Goal: Task Accomplishment & Management: Use online tool/utility

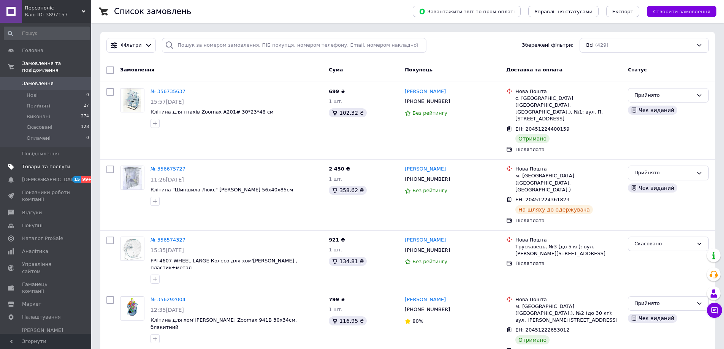
click at [38, 164] on span "Товари та послуги" at bounding box center [46, 167] width 48 height 7
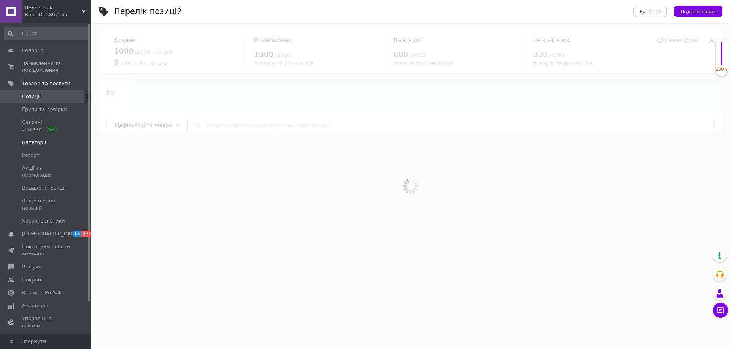
click at [34, 142] on span "Категорії" at bounding box center [34, 142] width 24 height 7
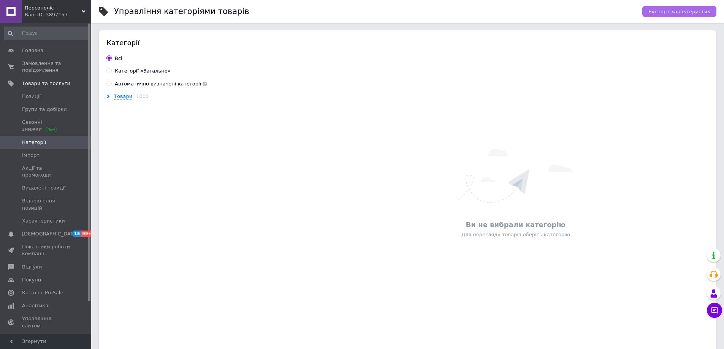
click at [664, 11] on span "Експорт характеристик" at bounding box center [680, 12] width 62 height 6
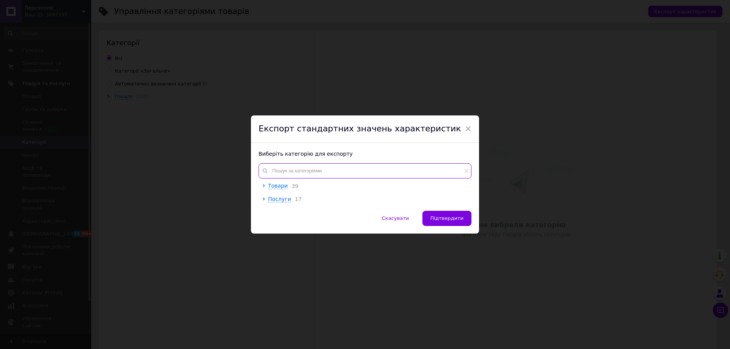
click at [351, 172] on input "text" at bounding box center [365, 171] width 213 height 15
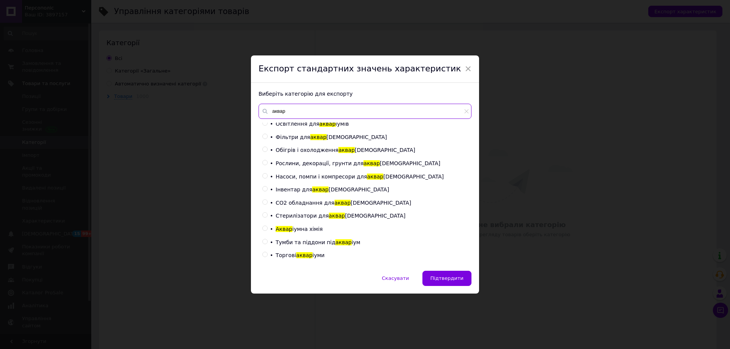
scroll to position [26, 0]
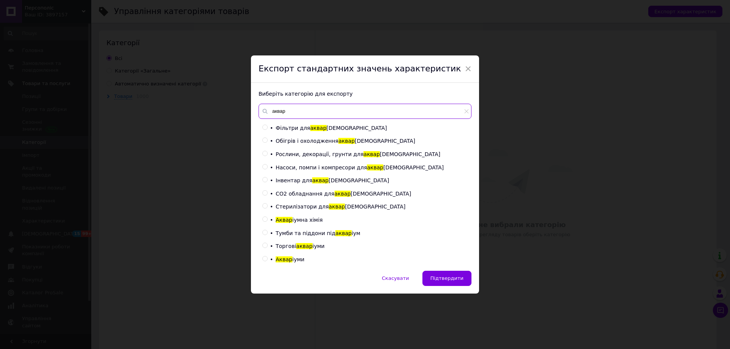
type input "аквар"
click at [267, 257] on div at bounding box center [266, 260] width 8 height 8
click at [265, 262] on div at bounding box center [266, 260] width 8 height 8
click at [263, 258] on input "radio" at bounding box center [264, 259] width 5 height 5
radio input "true"
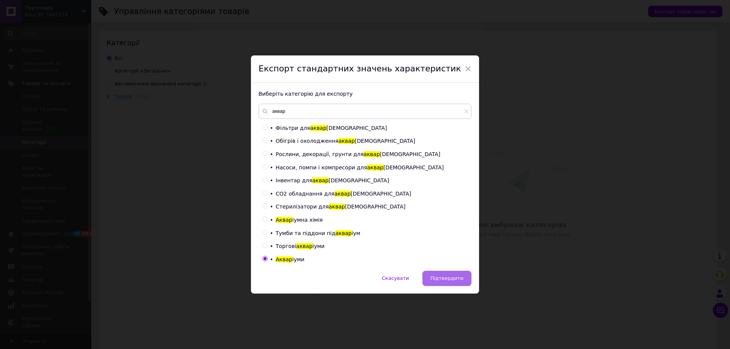
click at [450, 281] on span "Підтвердити" at bounding box center [446, 279] width 33 height 6
click at [468, 67] on span "×" at bounding box center [468, 68] width 7 height 13
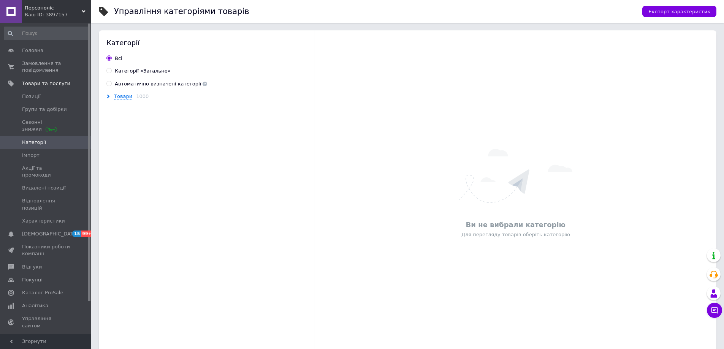
click at [689, 4] on div "Експорт характеристик" at bounding box center [676, 11] width 82 height 23
click at [685, 11] on span "Експорт характеристик" at bounding box center [680, 12] width 62 height 6
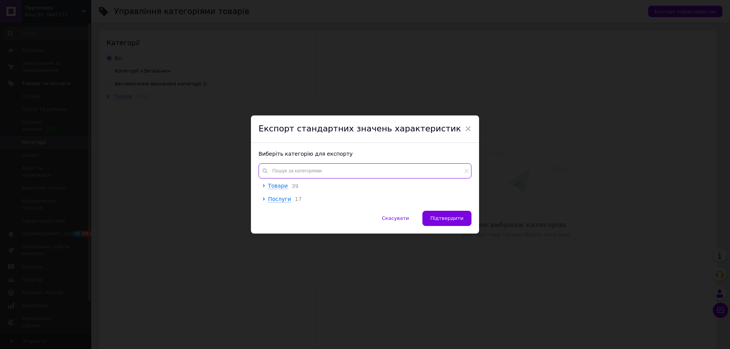
click at [292, 176] on input "text" at bounding box center [365, 171] width 213 height 15
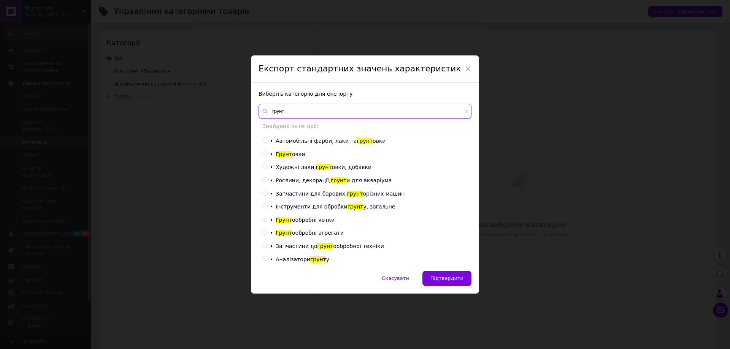
type input "грунт"
click at [265, 179] on input "radio" at bounding box center [264, 180] width 5 height 5
radio input "true"
click at [443, 276] on span "Підтвердити" at bounding box center [446, 279] width 33 height 6
